Goal: Information Seeking & Learning: Learn about a topic

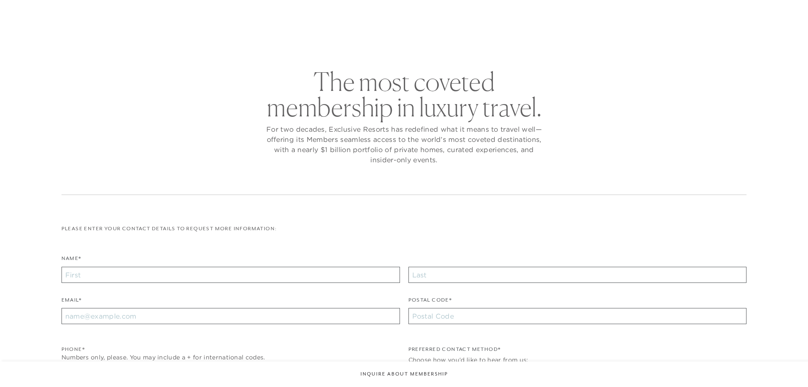
checkbox input "false"
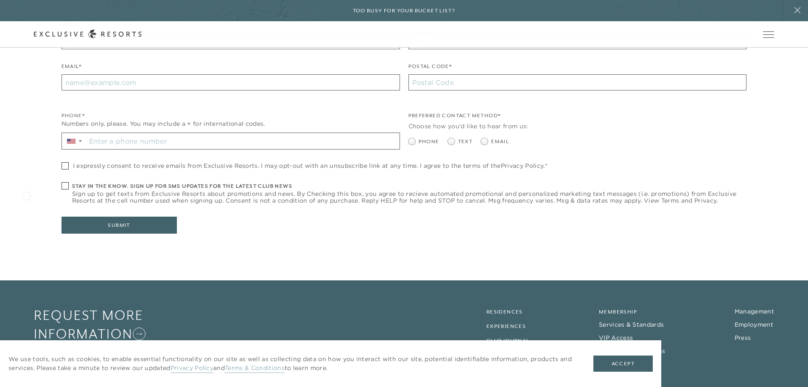
scroll to position [294, 0]
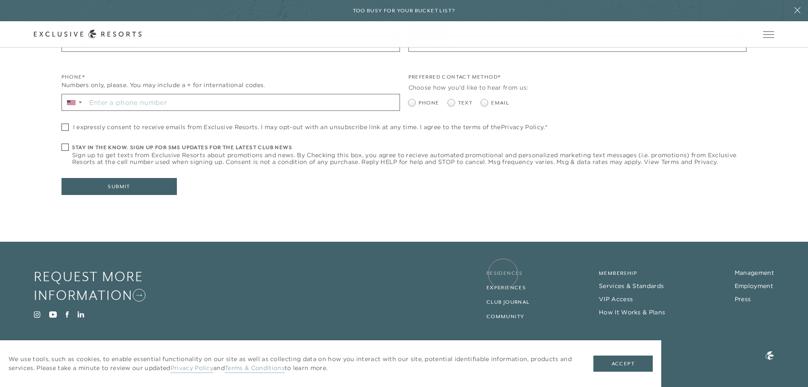
click at [503, 273] on link "Residences" at bounding box center [505, 273] width 36 height 6
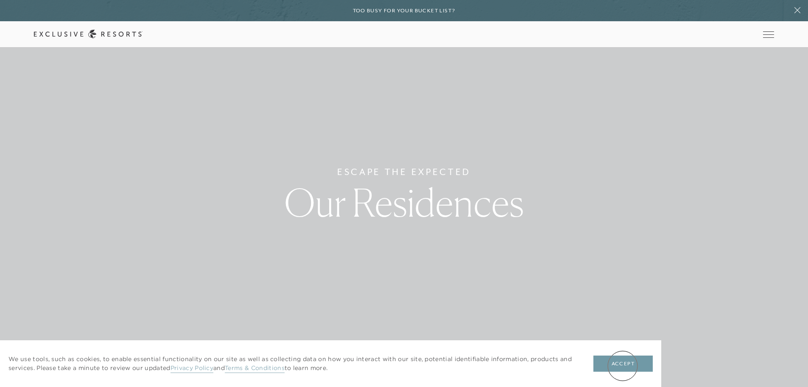
click at [623, 365] on button "Accept" at bounding box center [623, 363] width 59 height 16
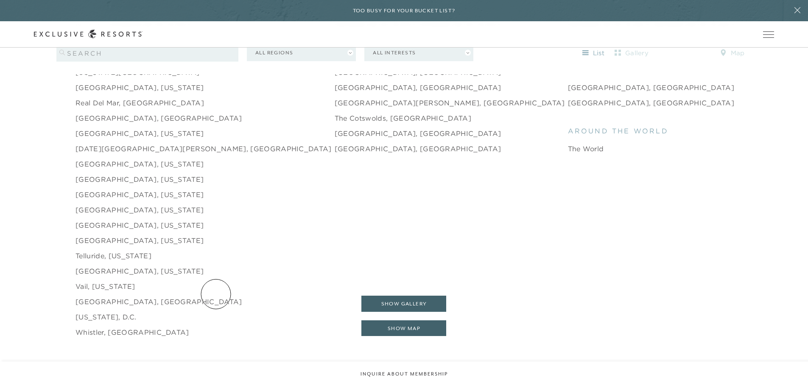
scroll to position [1358, 0]
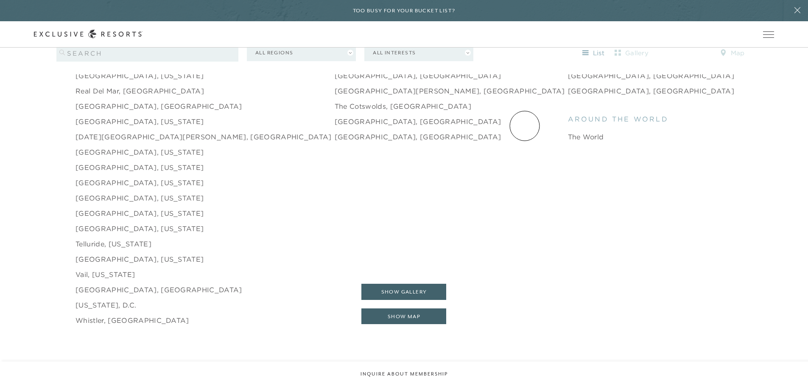
click at [568, 132] on link "The World" at bounding box center [586, 137] width 36 height 10
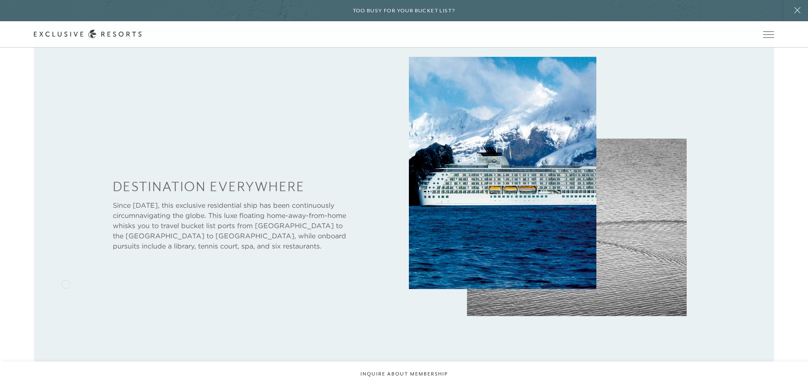
scroll to position [382, 0]
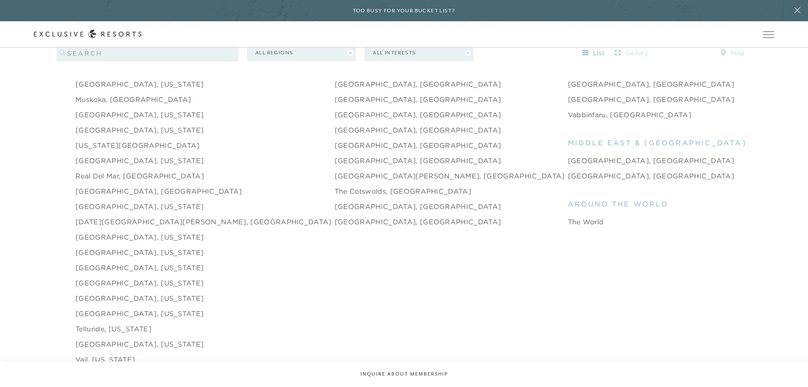
scroll to position [1231, 0]
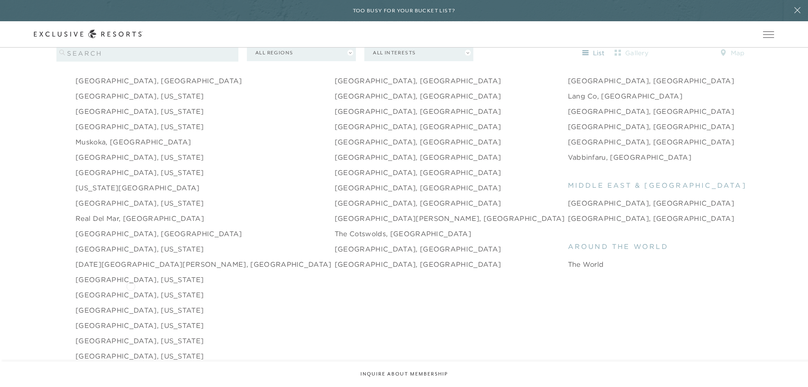
click at [131, 289] on link "[GEOGRAPHIC_DATA], [US_STATE]" at bounding box center [140, 294] width 128 height 10
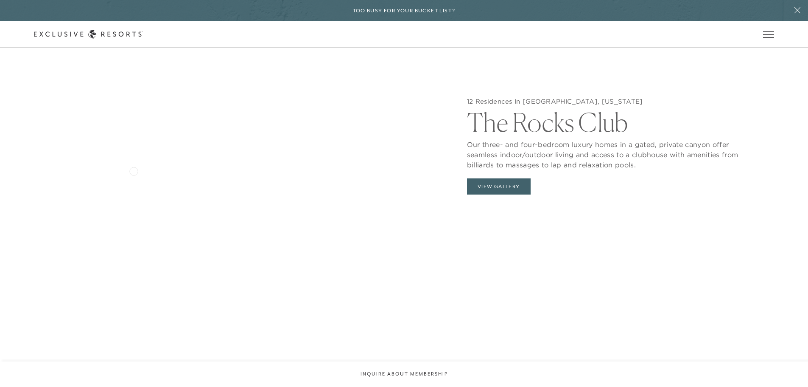
scroll to position [976, 0]
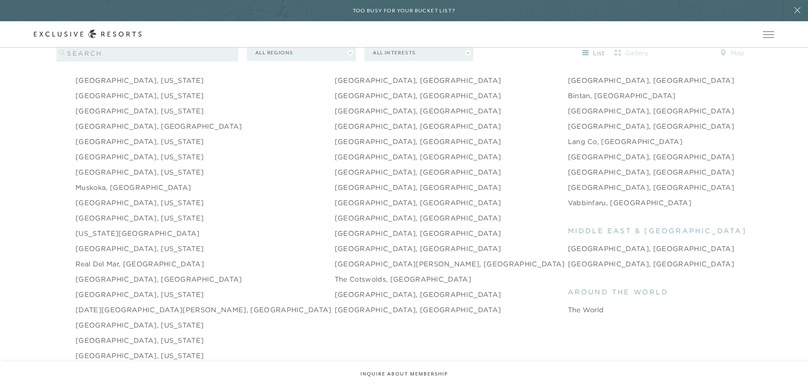
scroll to position [1188, 0]
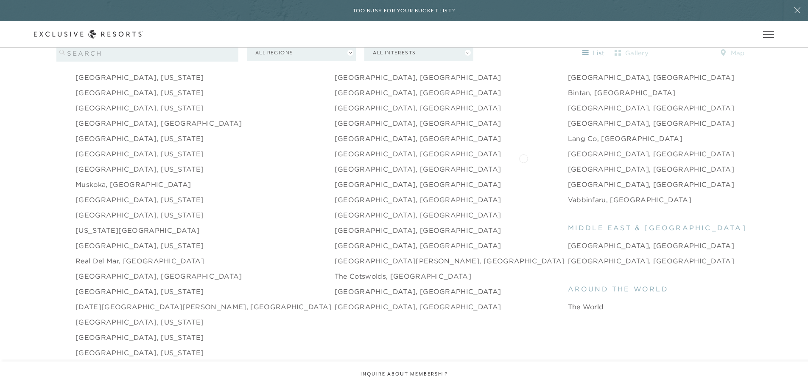
click at [568, 164] on link "[GEOGRAPHIC_DATA], [GEOGRAPHIC_DATA]" at bounding box center [651, 169] width 167 height 10
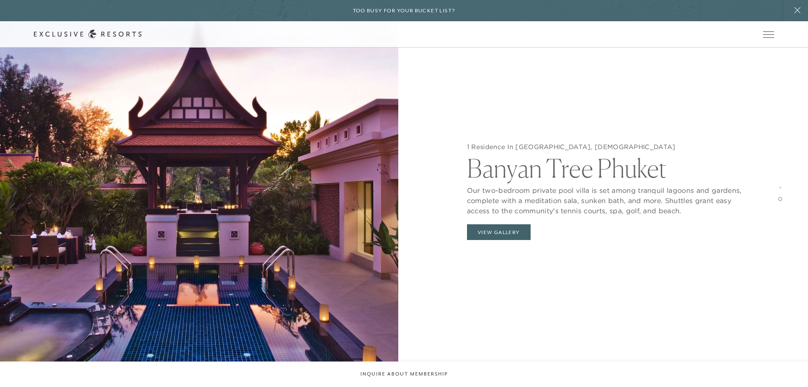
scroll to position [1401, 0]
